Goal: Task Accomplishment & Management: Use online tool/utility

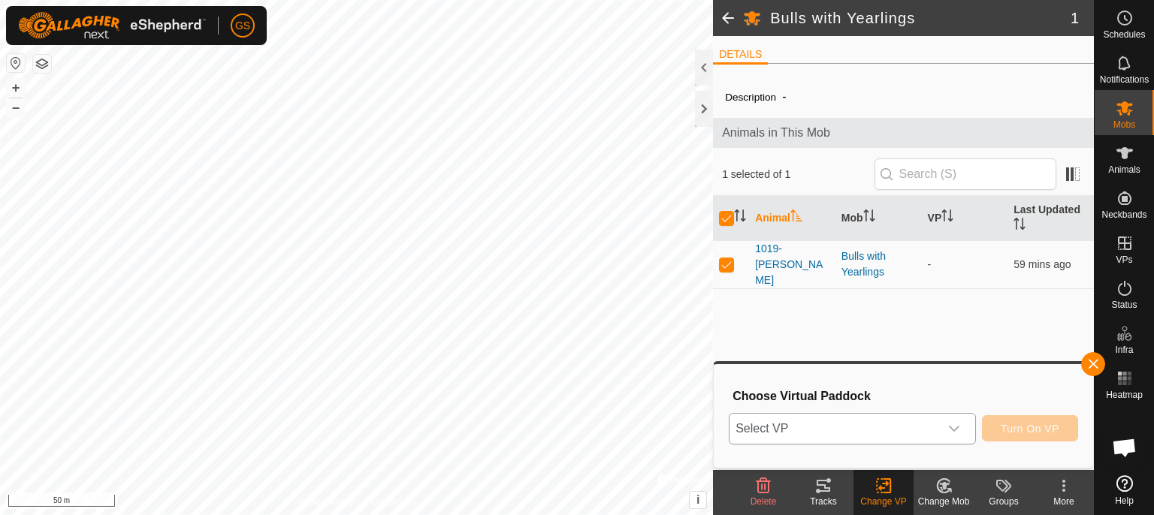
click at [960, 434] on div "dropdown trigger" at bounding box center [954, 429] width 30 height 30
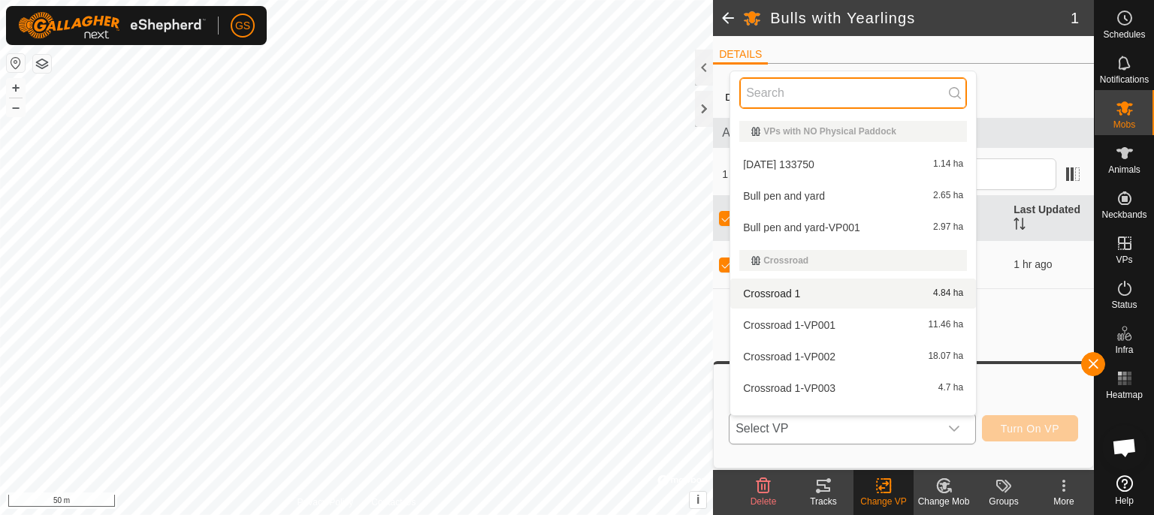
scroll to position [788, 0]
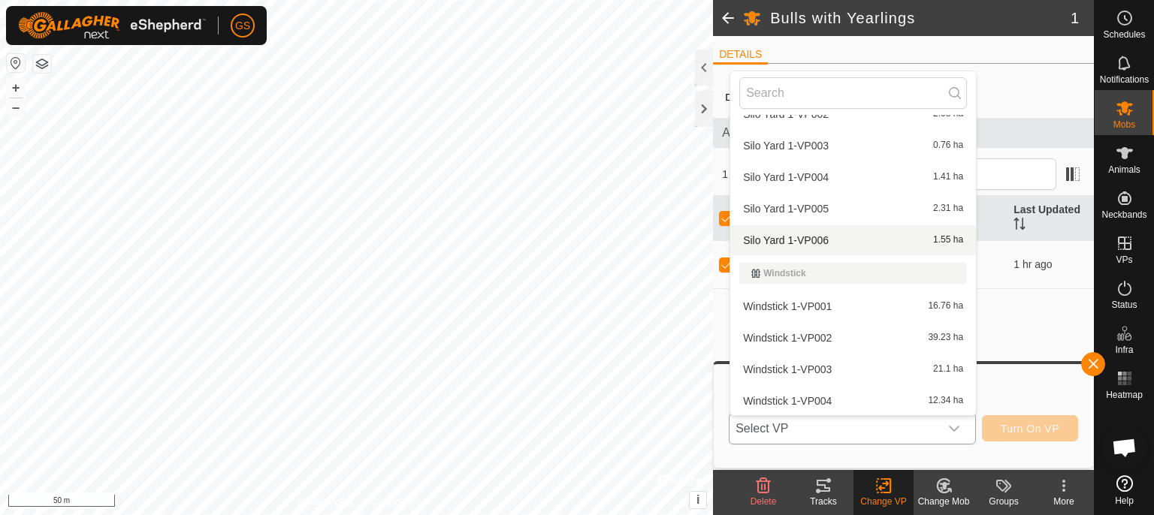
click at [822, 244] on li "Silo Yard 1-VP006 1.55 ha" at bounding box center [853, 240] width 246 height 30
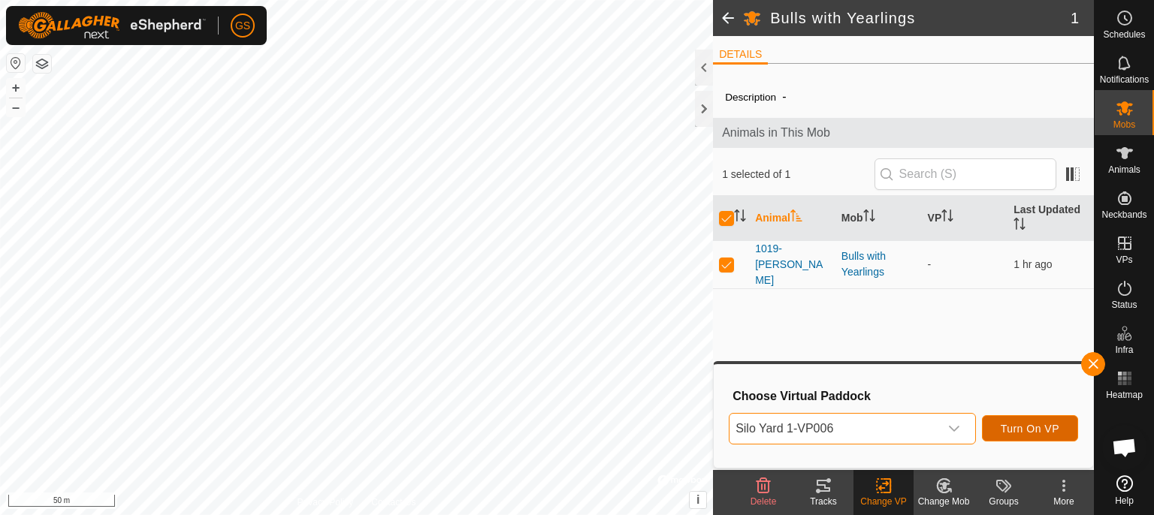
click at [1053, 423] on span "Turn On VP" at bounding box center [1030, 429] width 59 height 12
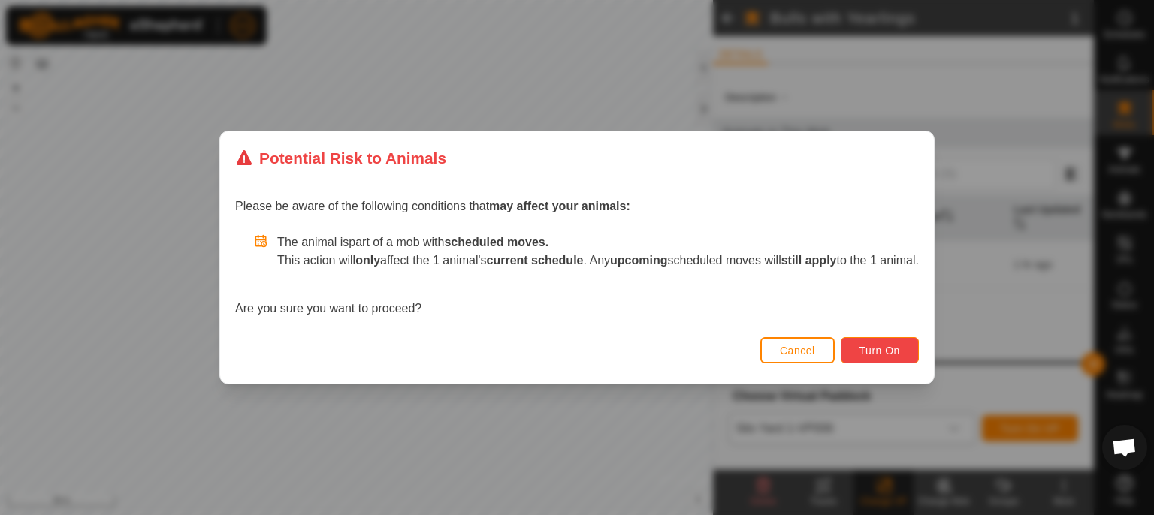
click at [915, 353] on button "Turn On" at bounding box center [880, 350] width 78 height 26
